Goal: Find contact information: Obtain details needed to contact an individual or organization

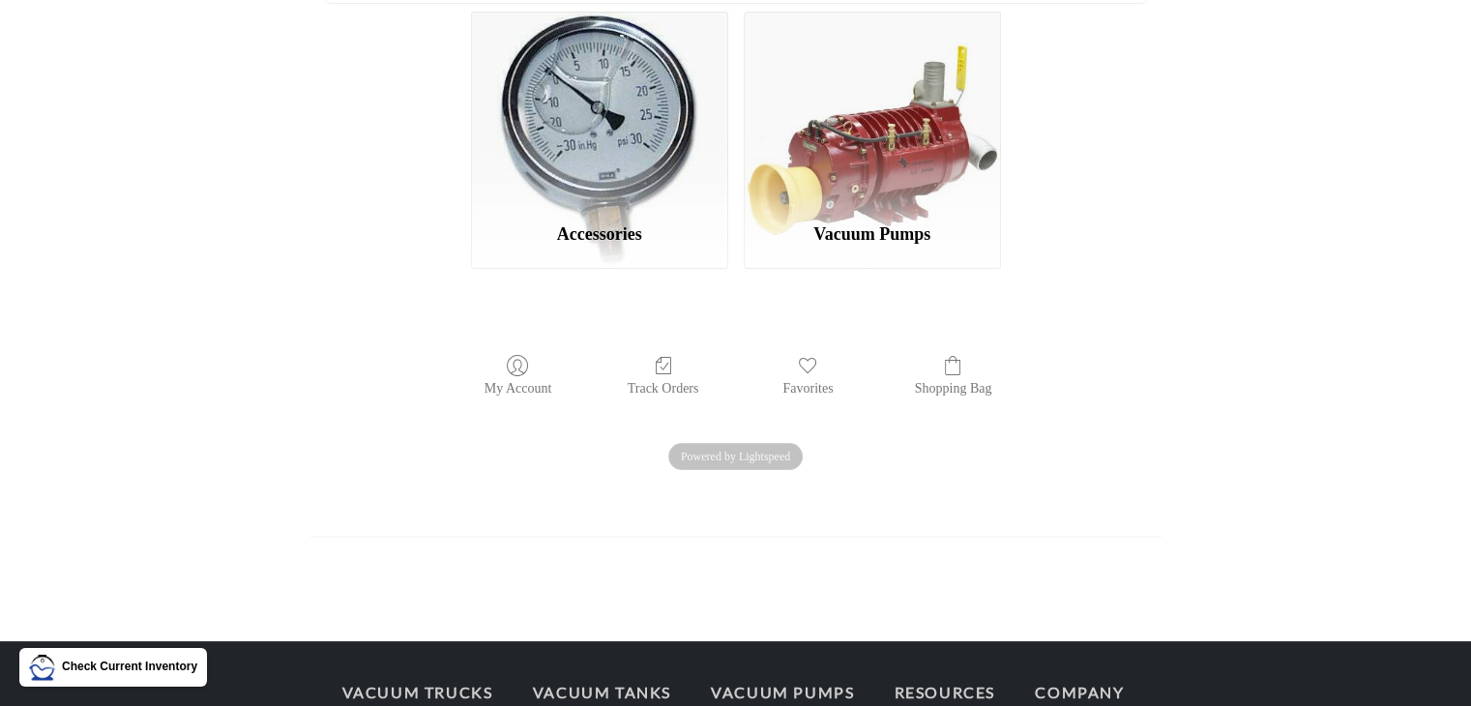
scroll to position [206, 0]
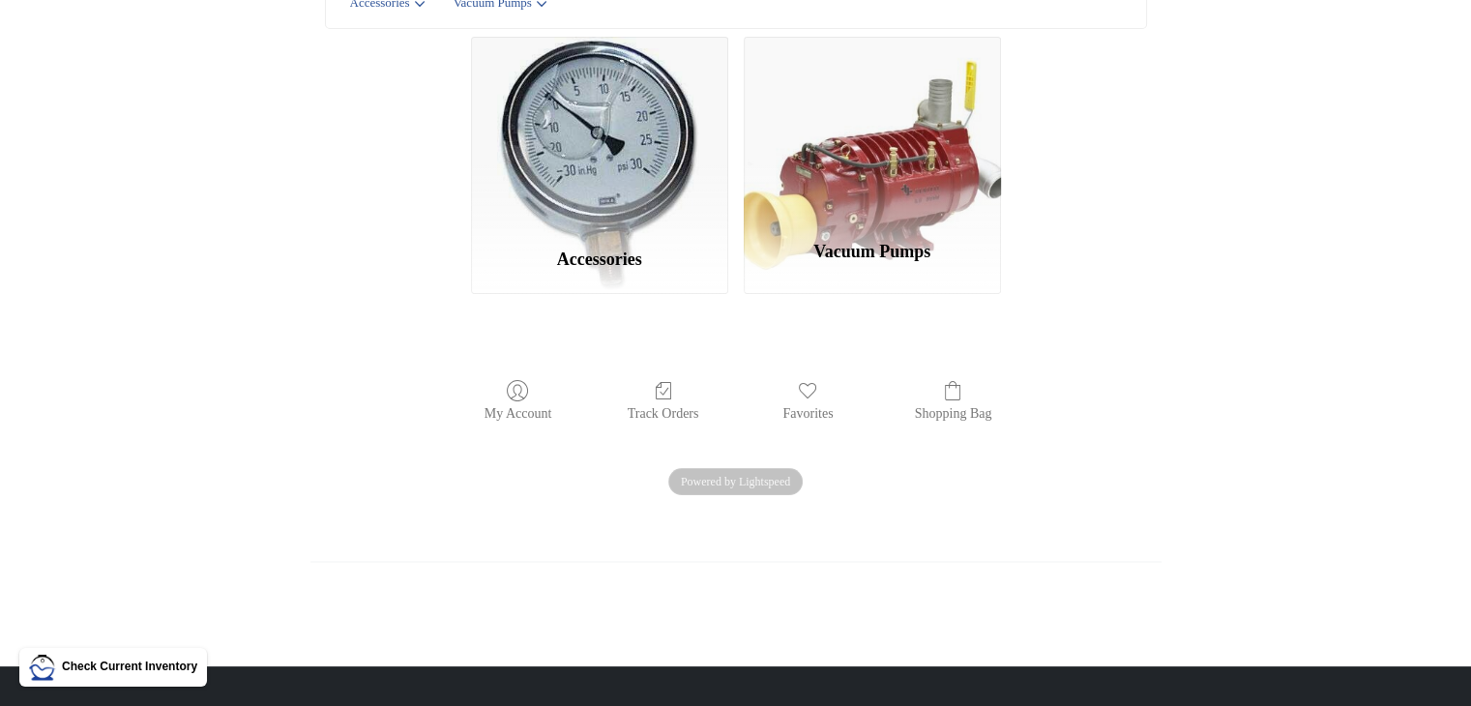
click at [905, 167] on div "Vacuum Pumps" at bounding box center [872, 165] width 257 height 257
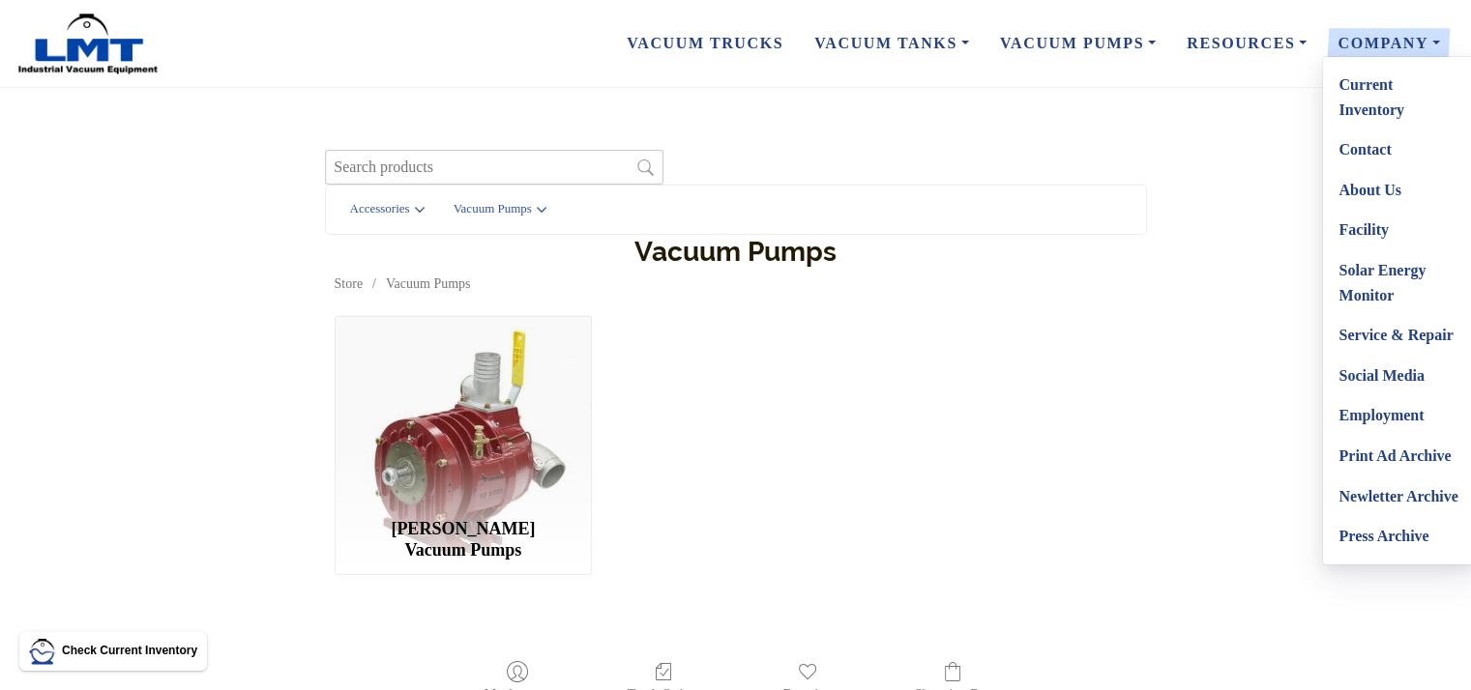
click at [1369, 103] on link "Current Inventory" at bounding box center [1399, 97] width 153 height 65
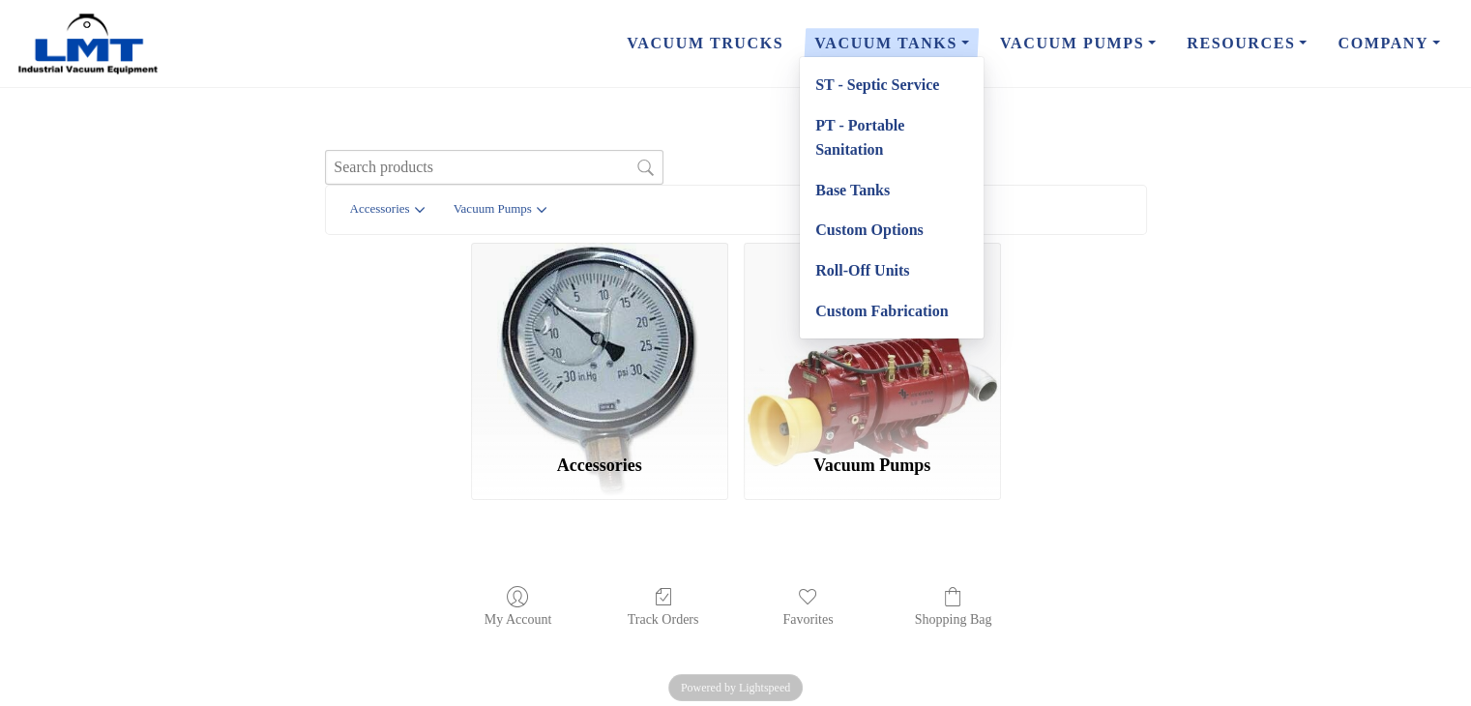
click at [882, 39] on link "Vacuum Tanks" at bounding box center [892, 43] width 186 height 41
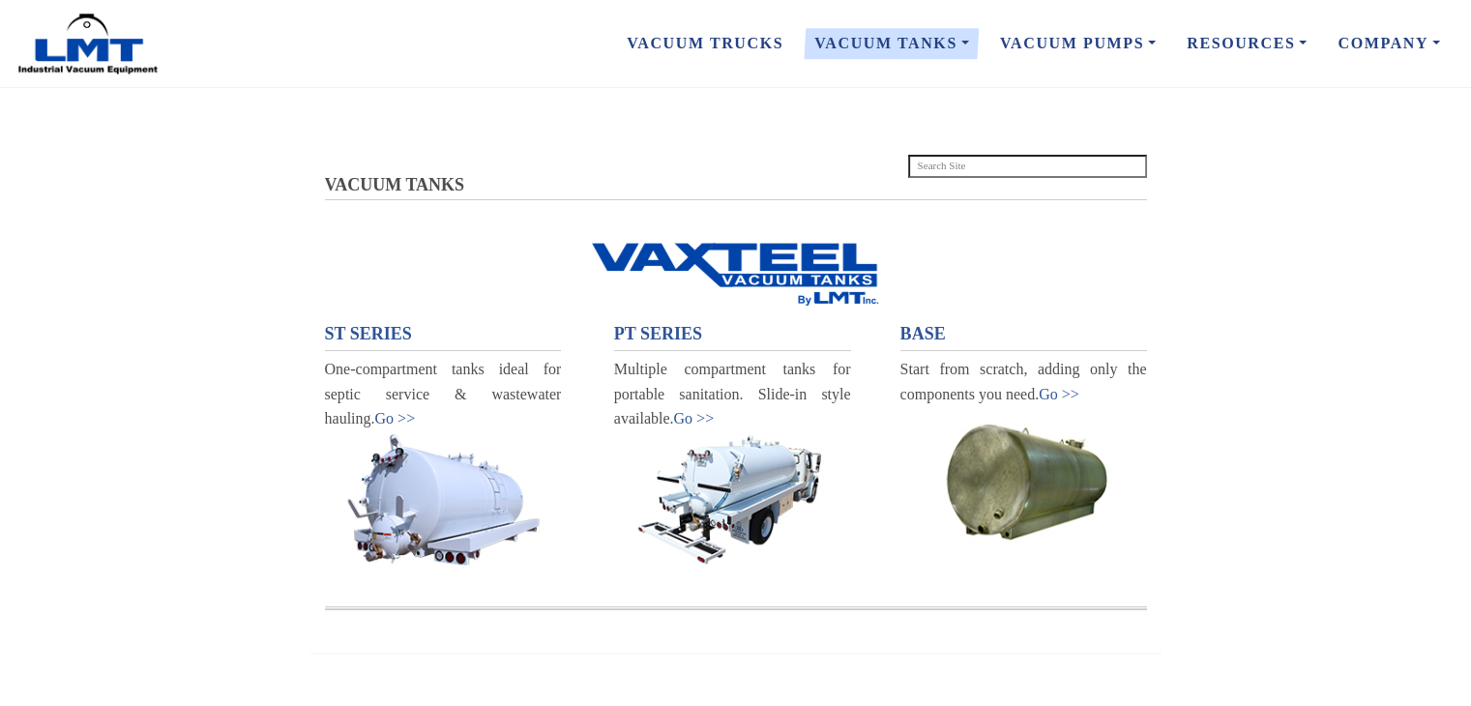
click at [1044, 459] on img at bounding box center [1023, 477] width 247 height 142
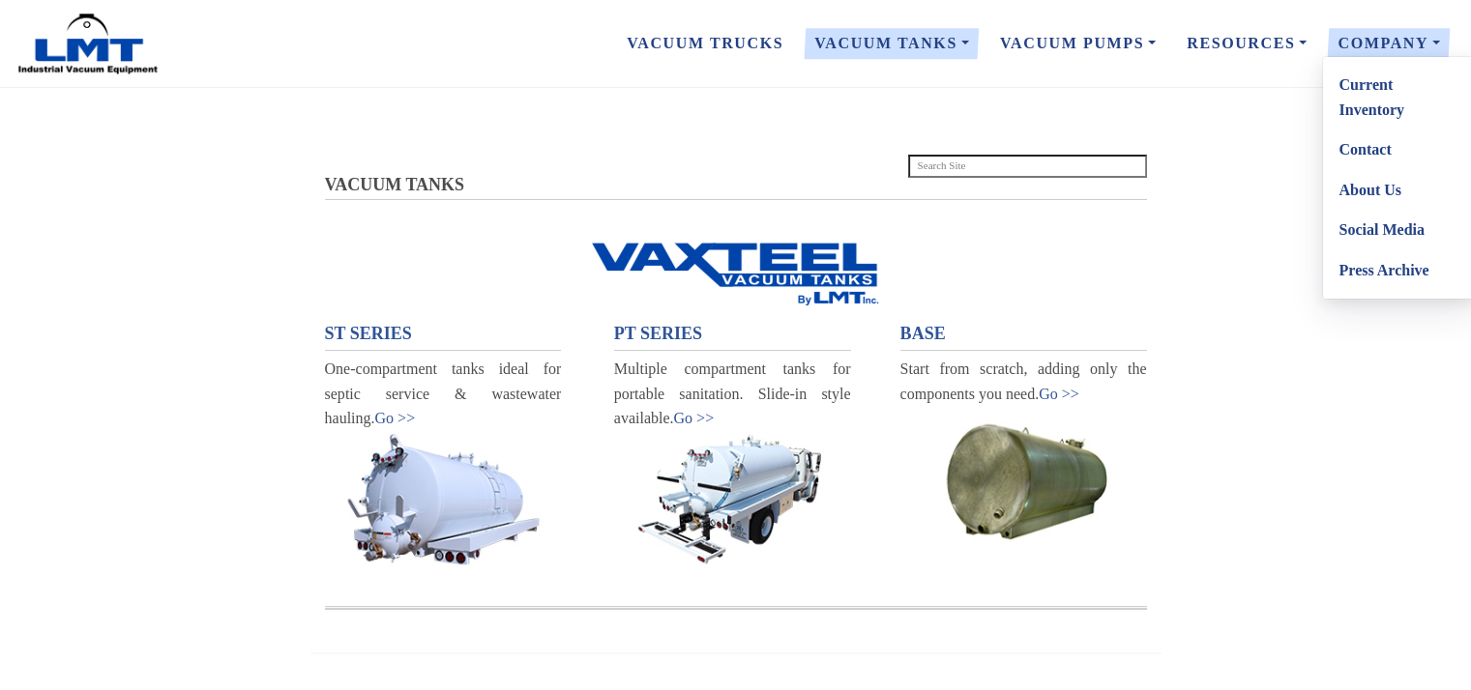
click at [1377, 146] on link "Contact" at bounding box center [1399, 150] width 153 height 41
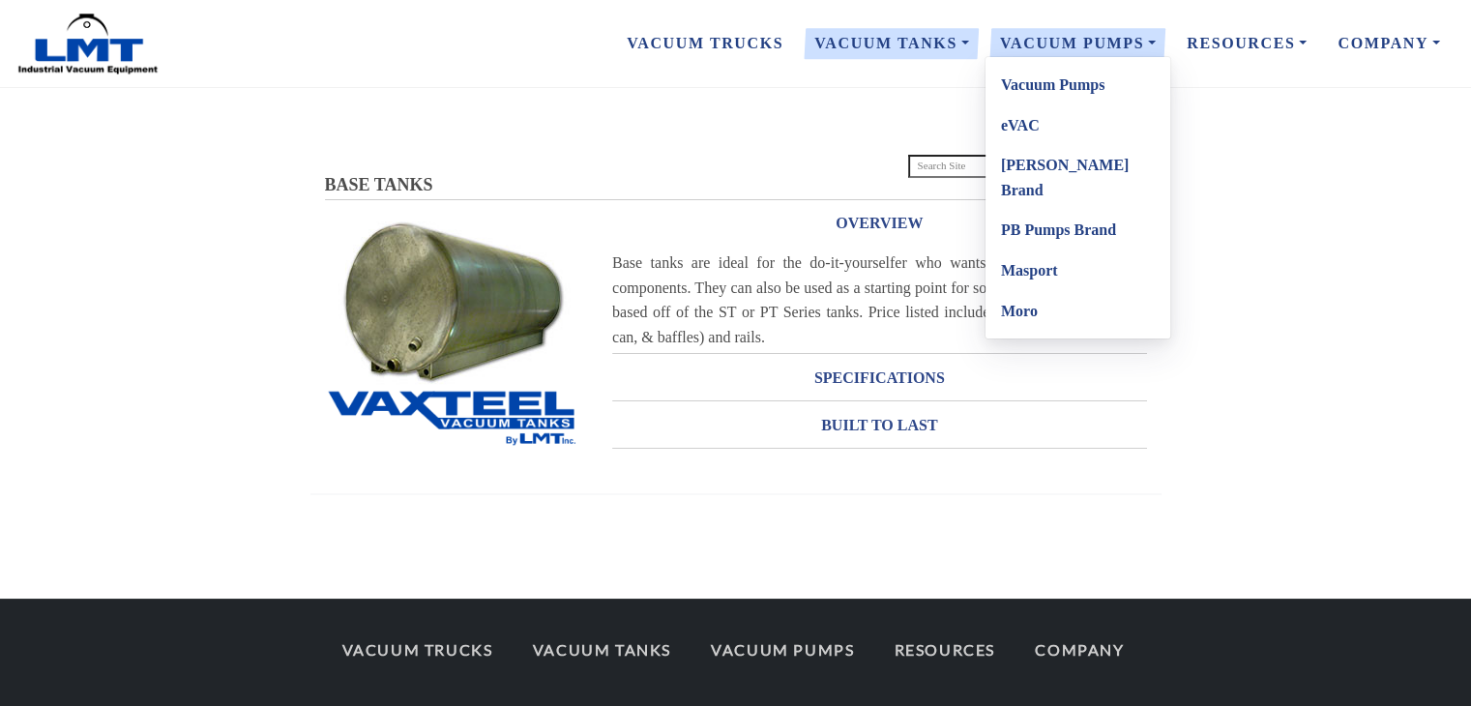
click at [1066, 161] on link "[PERSON_NAME] Brand" at bounding box center [1077, 177] width 185 height 65
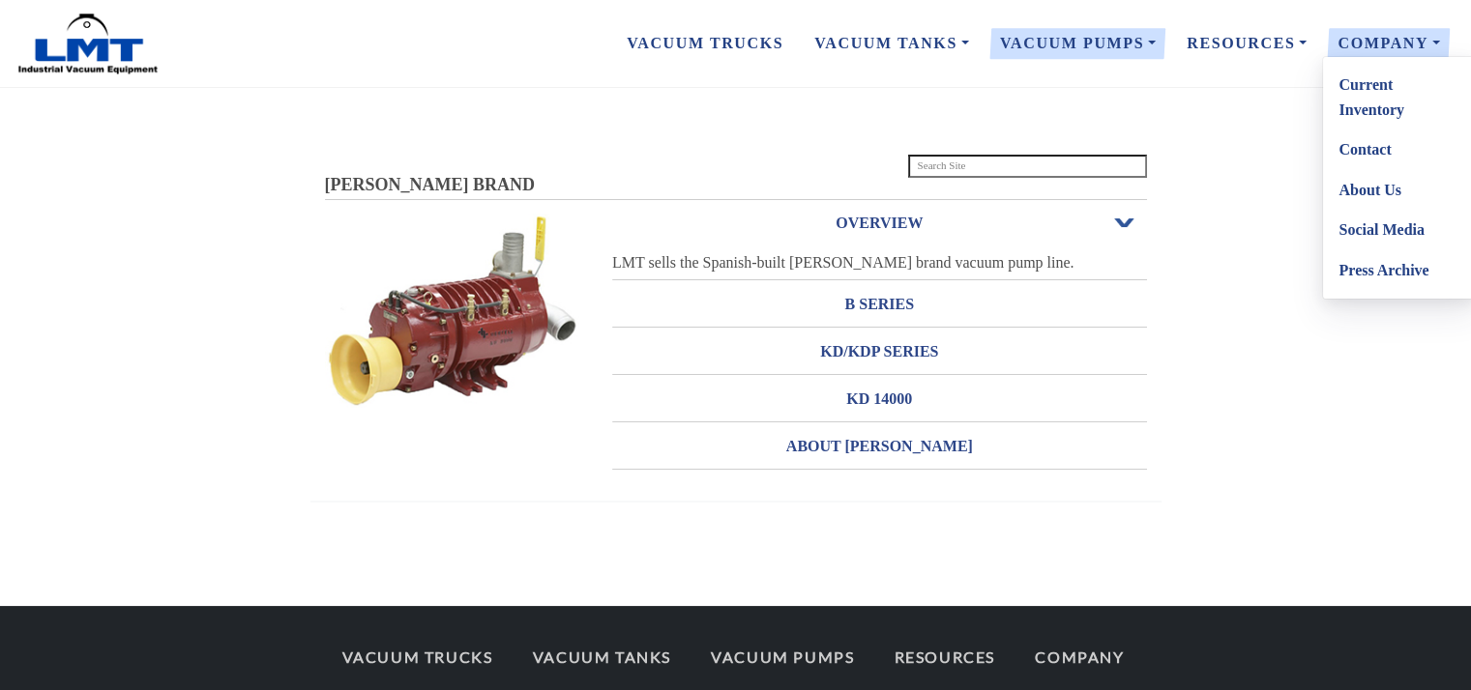
click at [1373, 83] on link "Current Inventory" at bounding box center [1399, 97] width 153 height 65
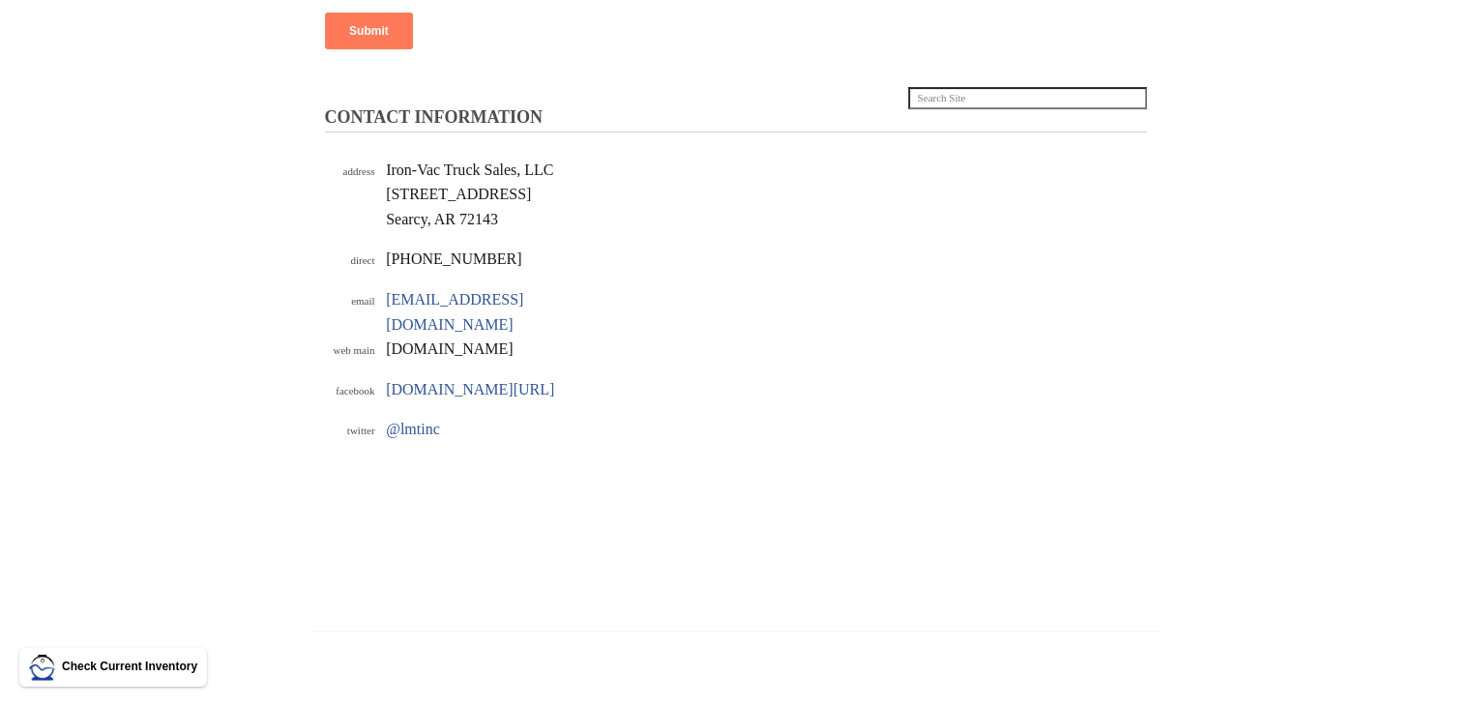
scroll to position [646, 0]
